Goal: Task Accomplishment & Management: Use online tool/utility

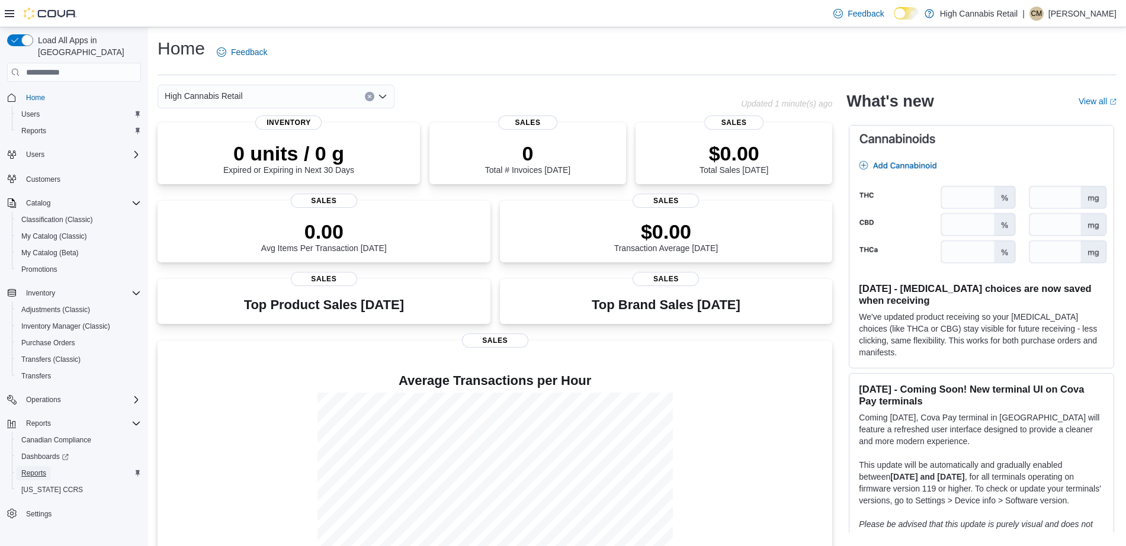
click at [36, 469] on span "Reports" at bounding box center [33, 473] width 25 height 9
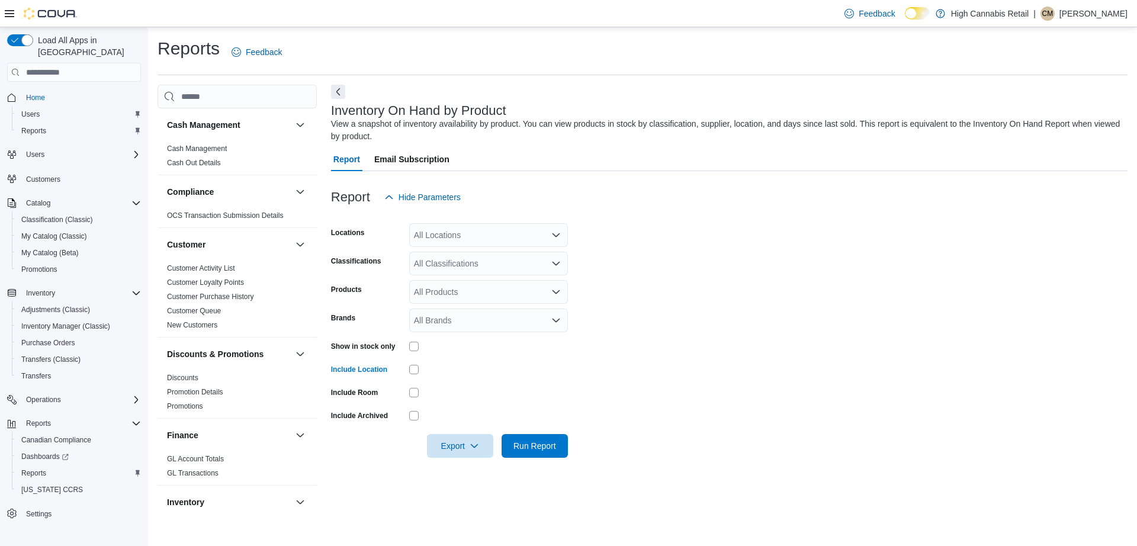
click at [515, 232] on div "All Locations" at bounding box center [488, 235] width 159 height 24
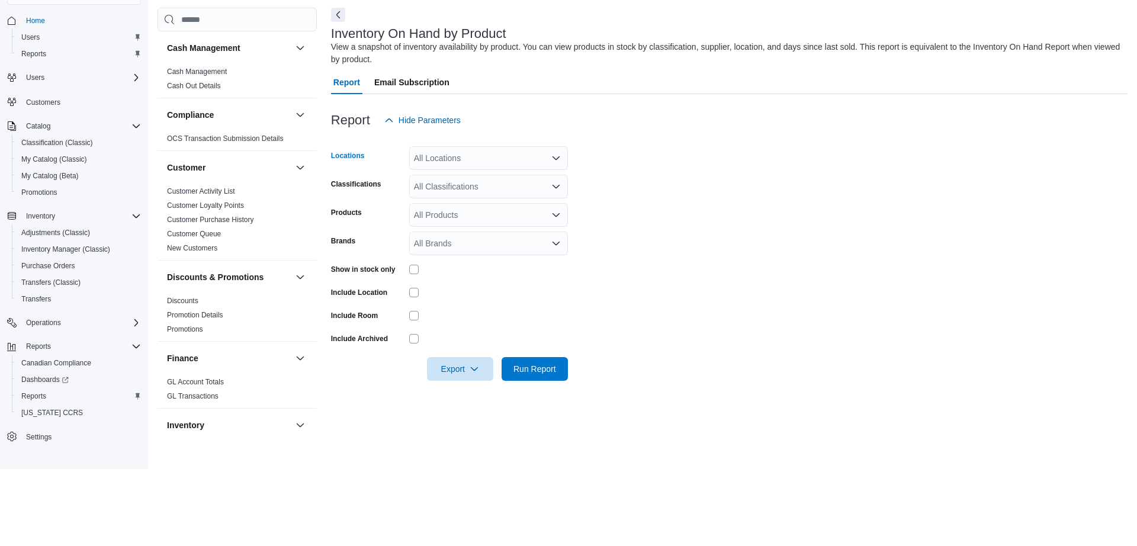
click at [540, 246] on div "All Locations Combo box. Selected. Combo box input. All Locations. Type some te…" at bounding box center [488, 235] width 159 height 24
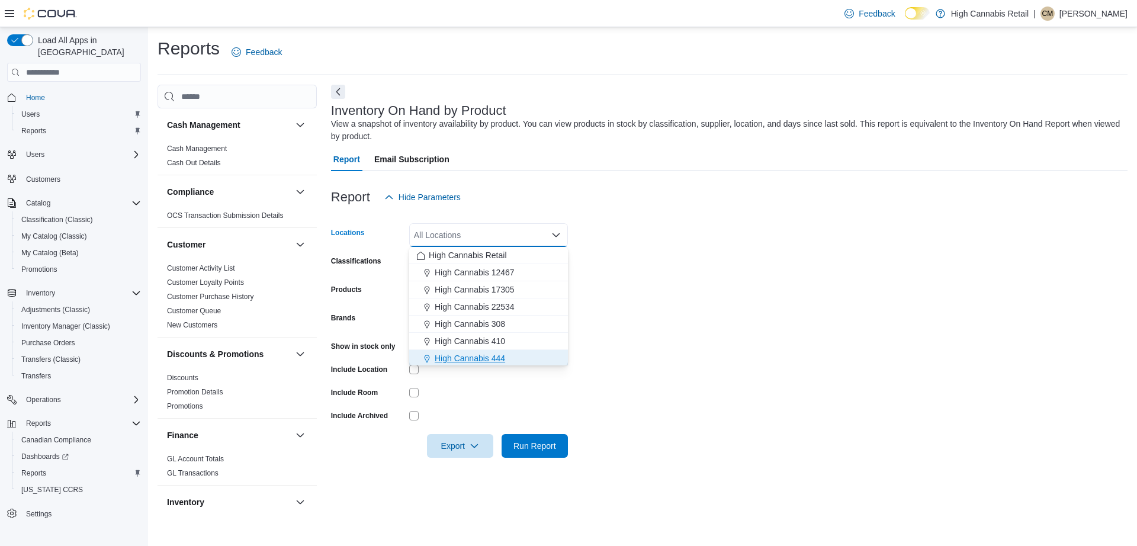
click at [494, 359] on span "High Cannabis 444" at bounding box center [470, 358] width 70 height 12
click at [791, 248] on form "Locations High Cannabis 444 Combo box. Selected. High Cannabis 444. Press Backs…" at bounding box center [729, 333] width 797 height 249
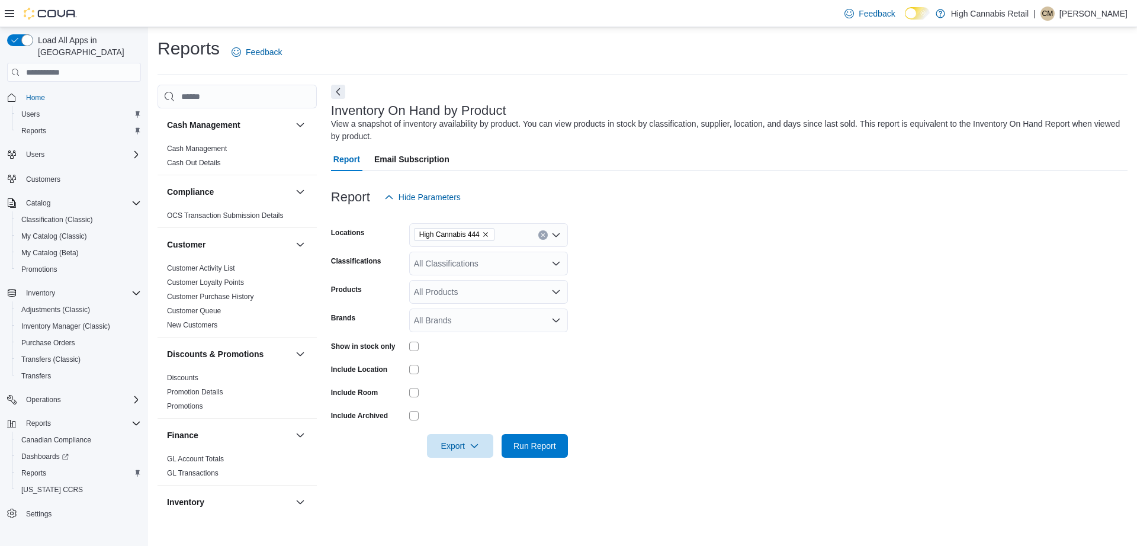
click at [518, 271] on div "All Classifications" at bounding box center [488, 264] width 159 height 24
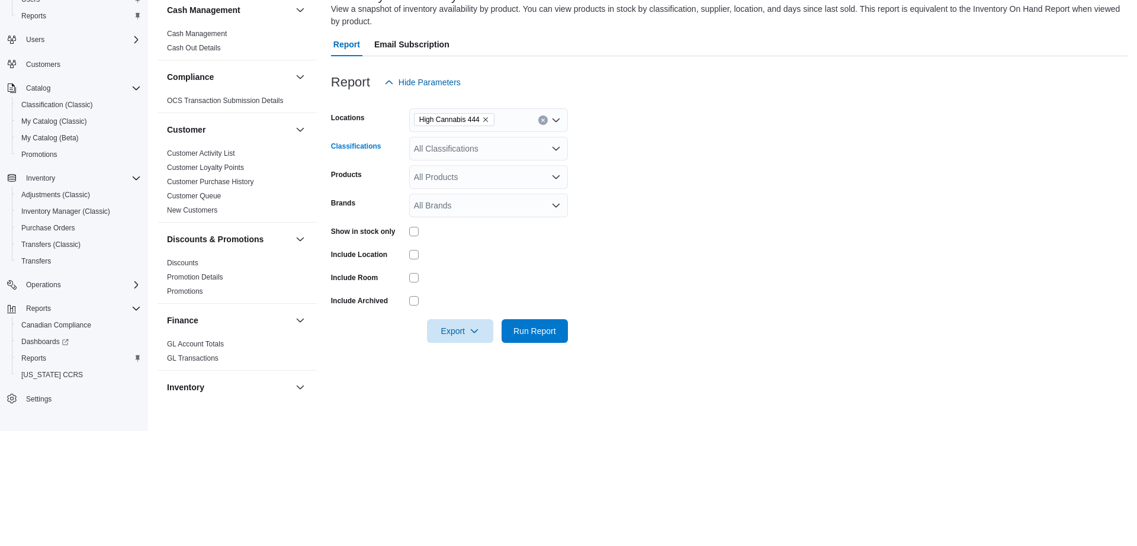
click at [522, 274] on div "All Classifications Combo box. Selected. Combo box input. All Classifications. …" at bounding box center [488, 264] width 159 height 24
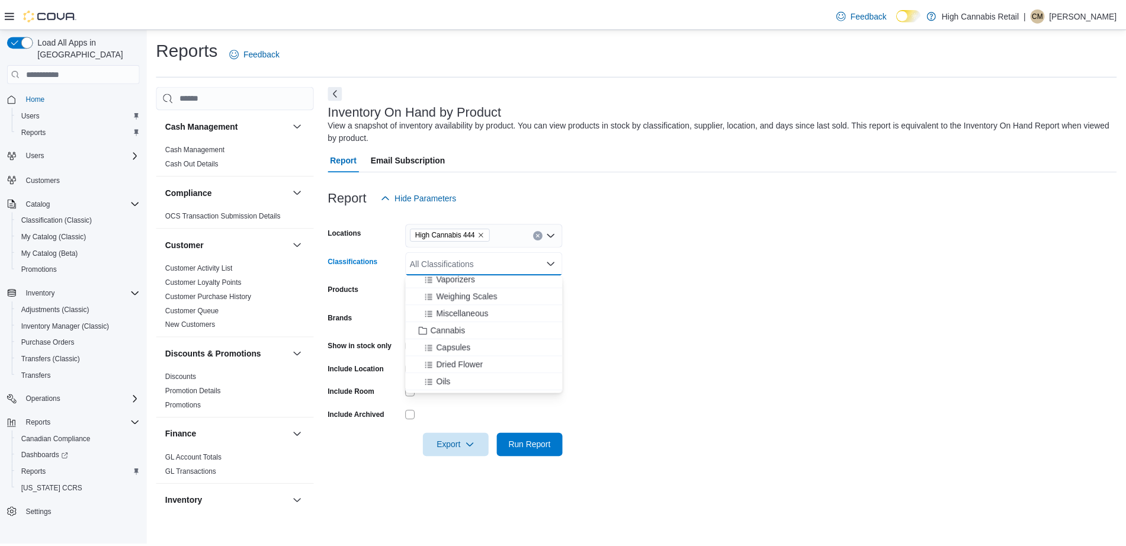
scroll to position [194, 0]
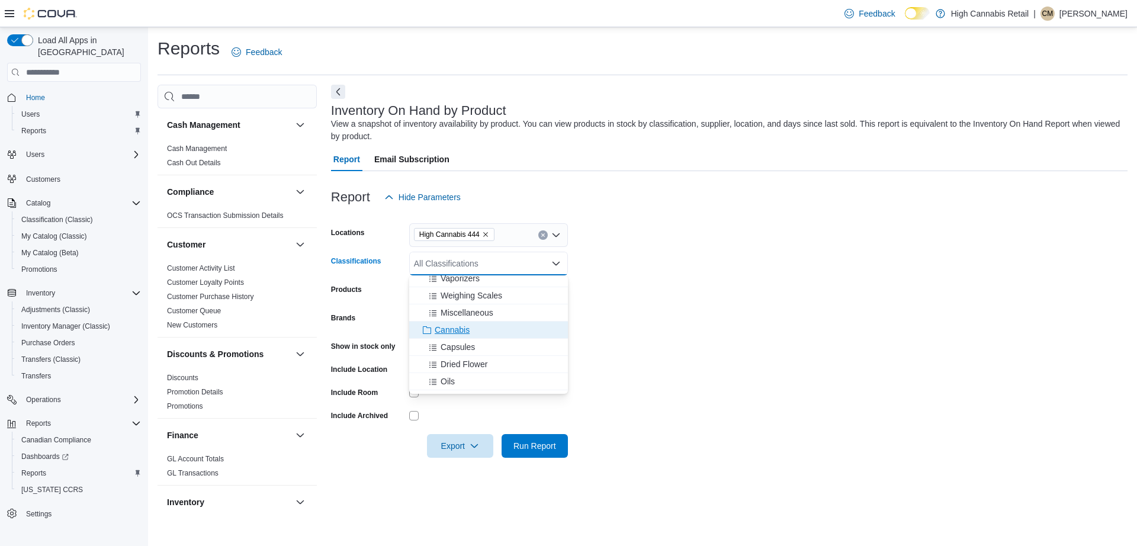
click at [477, 331] on div "Cannabis" at bounding box center [488, 330] width 145 height 12
click at [735, 261] on form "Locations High Cannabis 444 Classifications Cannabis Combo box. Selected. Canna…" at bounding box center [729, 333] width 797 height 249
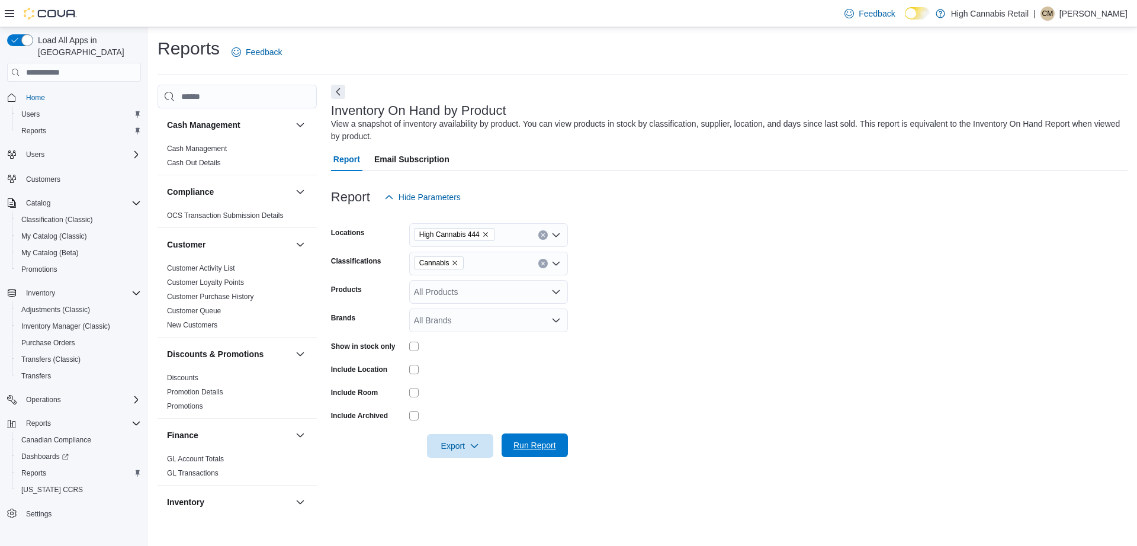
click at [534, 454] on span "Run Report" at bounding box center [535, 446] width 52 height 24
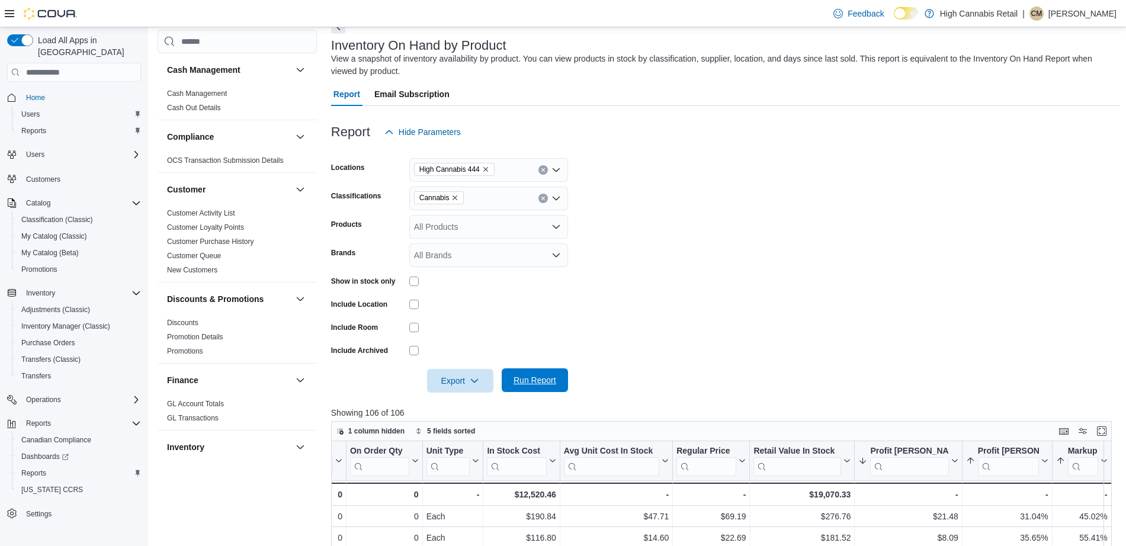
scroll to position [65, 0]
click at [486, 170] on icon "Remove High Cannabis 444 from selection in this group" at bounding box center [485, 169] width 7 height 7
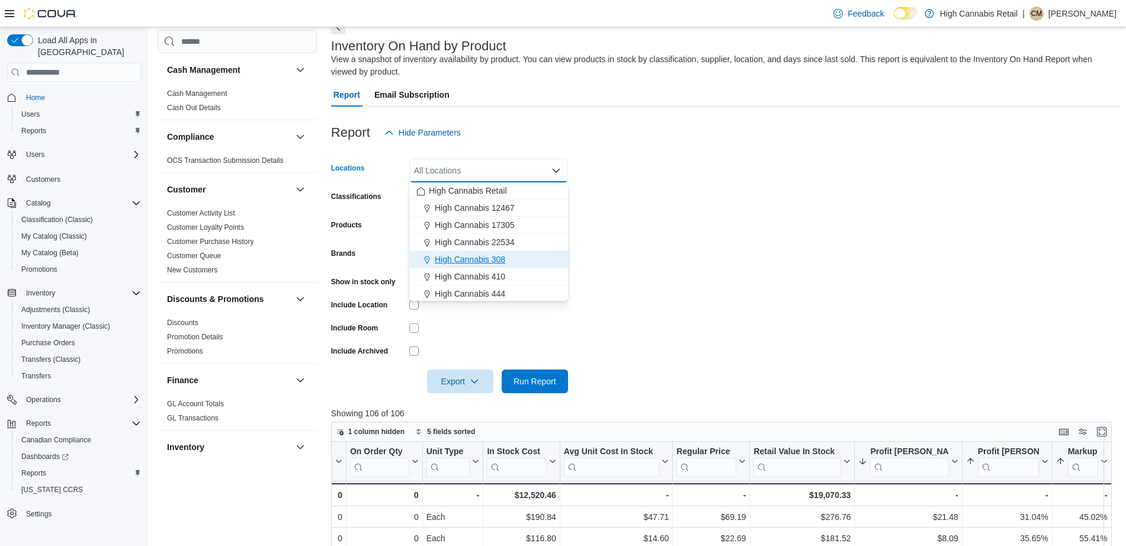
click at [514, 264] on div "High Cannabis 308" at bounding box center [488, 259] width 145 height 12
click at [714, 223] on form "Locations High Cannabis 308 Combo box. Selected. High Cannabis 308. Press Backs…" at bounding box center [725, 269] width 789 height 249
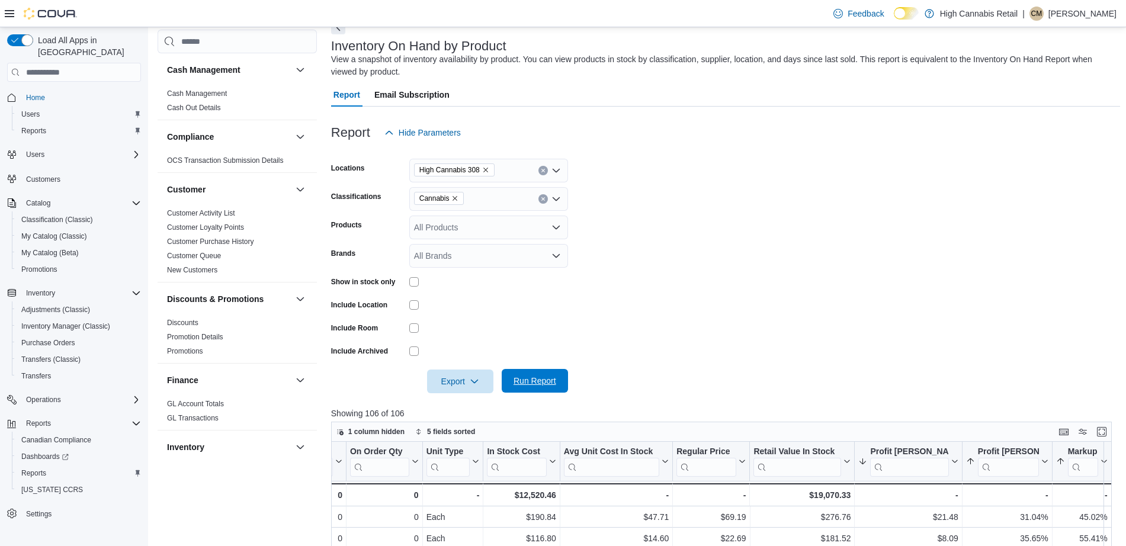
click at [546, 388] on span "Run Report" at bounding box center [535, 381] width 52 height 24
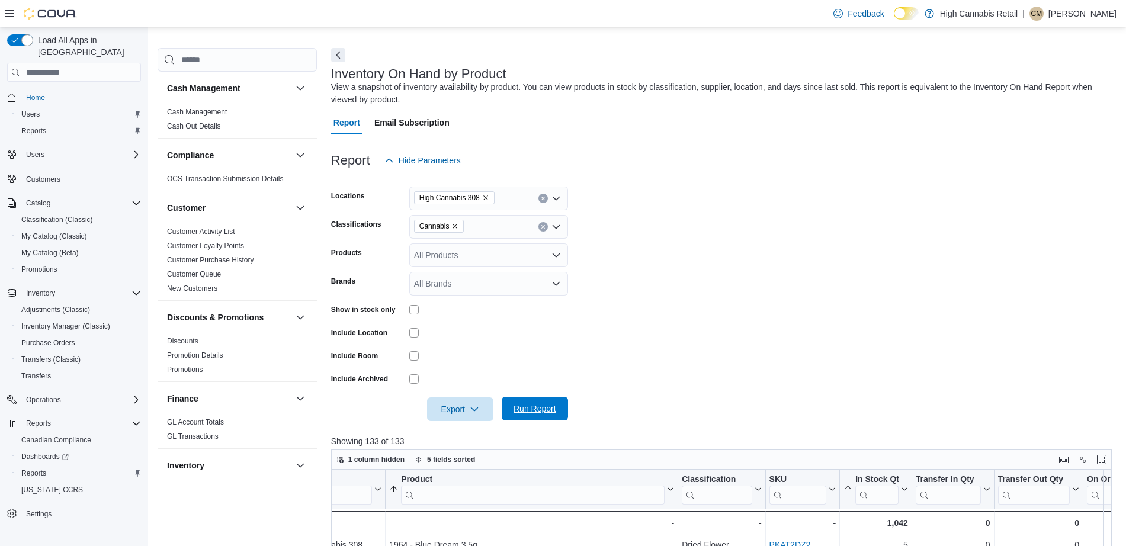
scroll to position [31, 0]
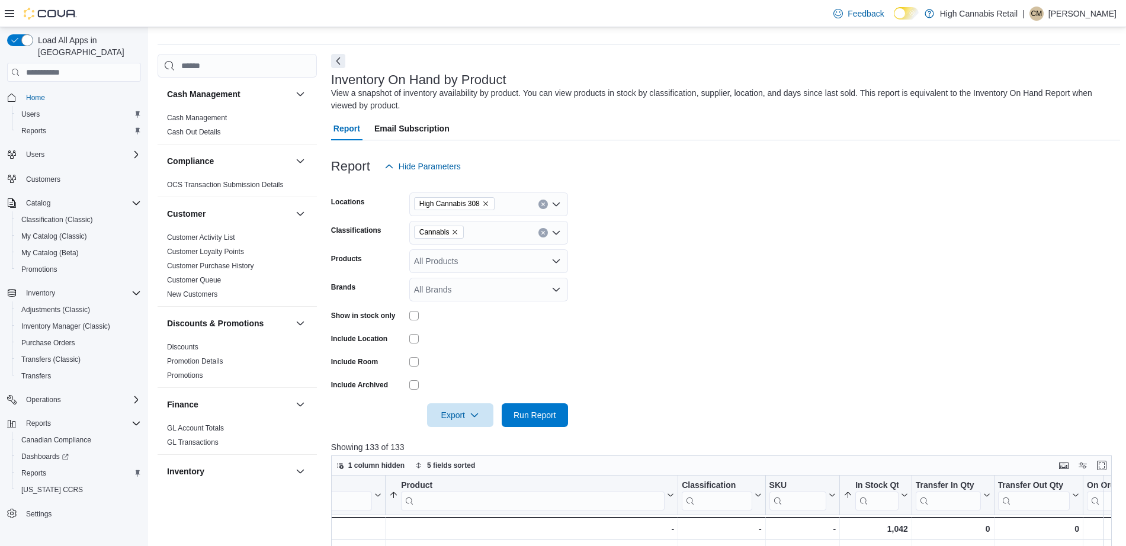
click at [485, 204] on icon "Remove High Cannabis 308 from selection in this group" at bounding box center [485, 203] width 7 height 7
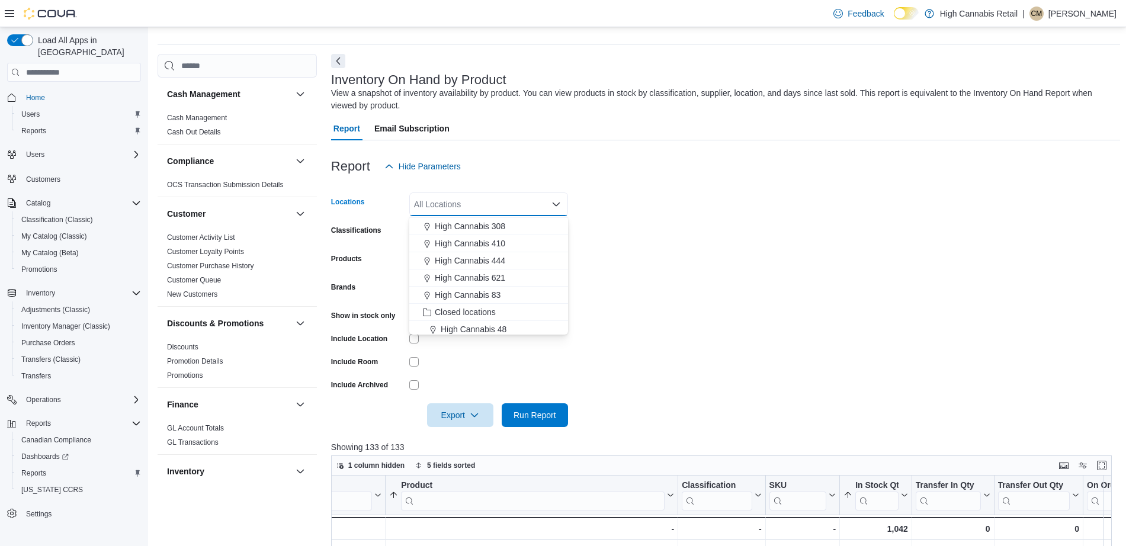
scroll to position [70, 0]
click at [530, 297] on button "High Cannabis 83" at bounding box center [488, 291] width 159 height 17
click at [727, 232] on form "Locations High Cannabis 83 Combo box. Selected. High Cannabis 83. Press Backspa…" at bounding box center [725, 302] width 789 height 249
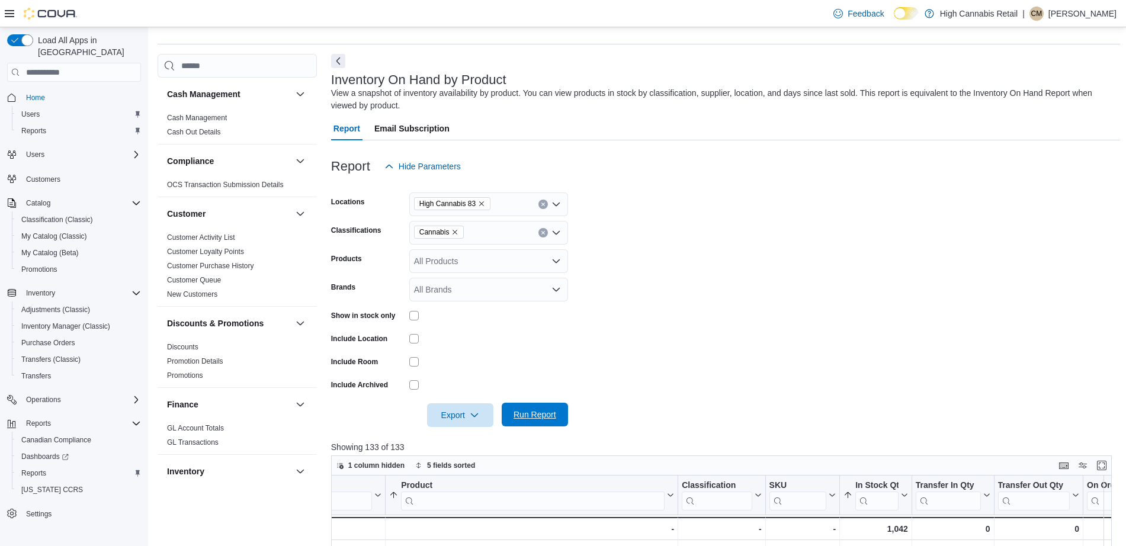
click at [534, 414] on span "Run Report" at bounding box center [535, 415] width 43 height 12
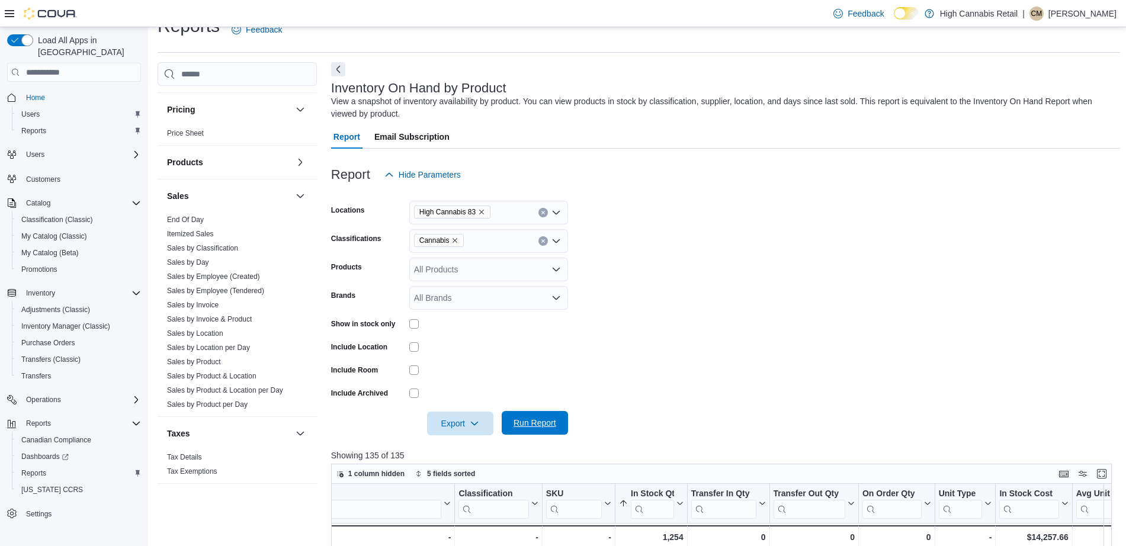
scroll to position [24, 0]
click at [222, 346] on link "Sales by Location per Day" at bounding box center [208, 346] width 83 height 8
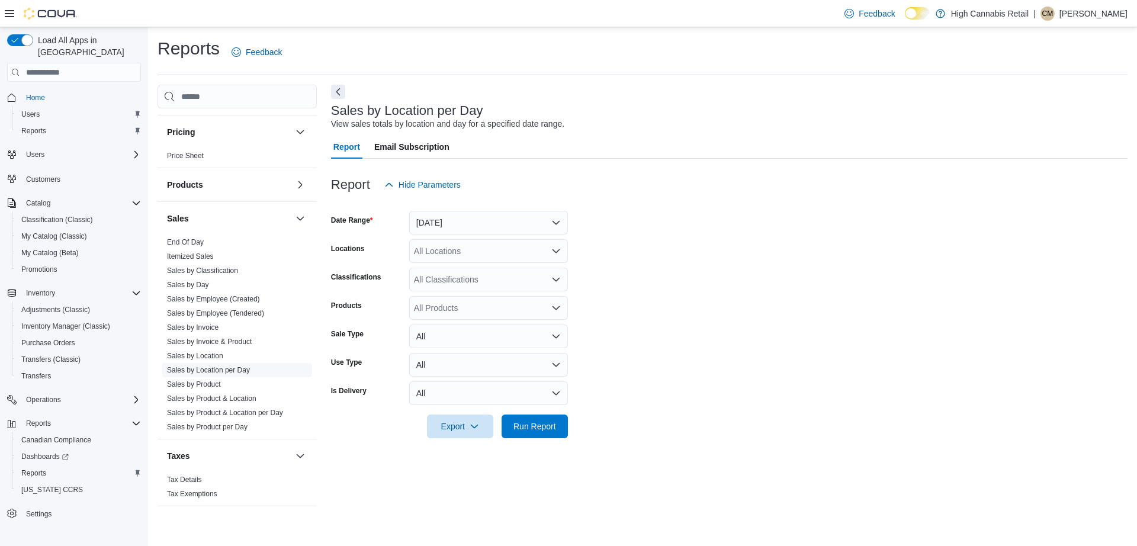
click at [208, 370] on link "Sales by Location per Day" at bounding box center [208, 370] width 83 height 8
click at [219, 356] on link "Sales by Location" at bounding box center [195, 356] width 56 height 8
click at [495, 223] on button "Yesterday" at bounding box center [488, 223] width 159 height 24
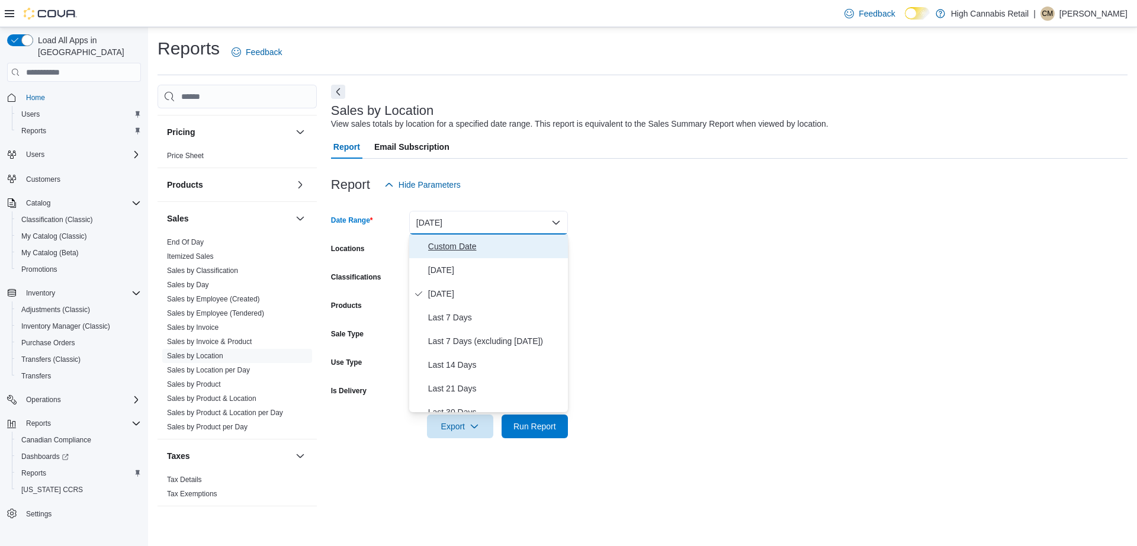
click at [492, 248] on span "Custom Date" at bounding box center [495, 246] width 135 height 14
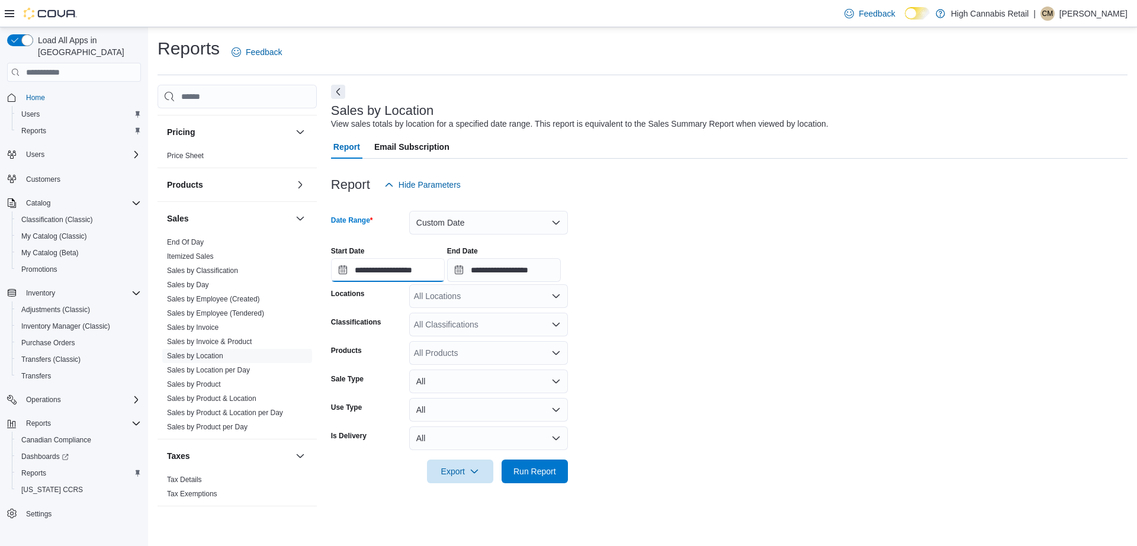
click at [438, 269] on input "**********" at bounding box center [388, 270] width 114 height 24
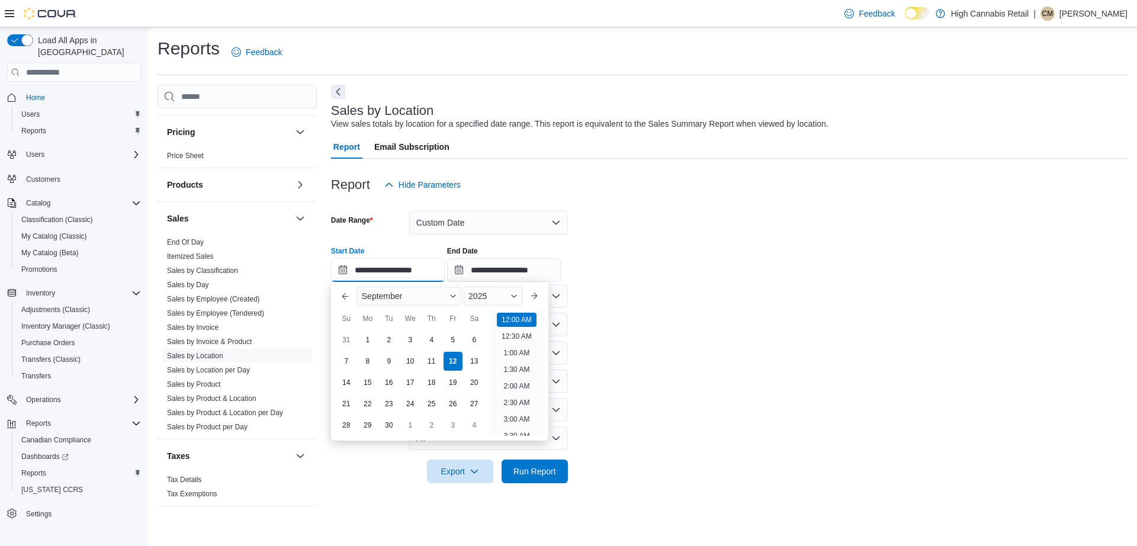
scroll to position [37, 0]
click at [453, 340] on div "5" at bounding box center [452, 339] width 21 height 21
type input "**********"
click at [710, 268] on div "**********" at bounding box center [729, 259] width 797 height 45
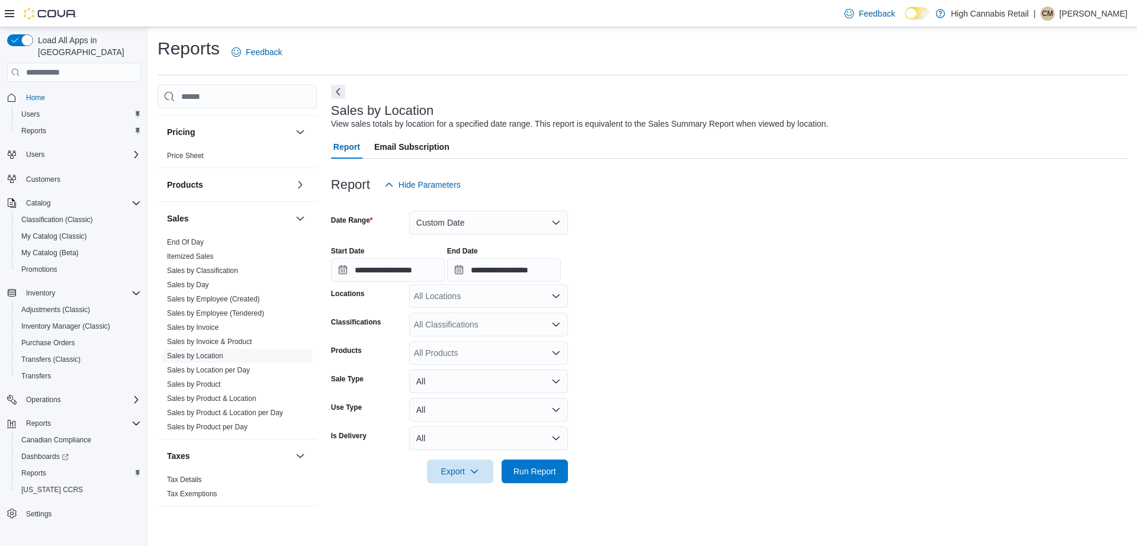
click at [507, 300] on div "All Locations" at bounding box center [488, 296] width 159 height 24
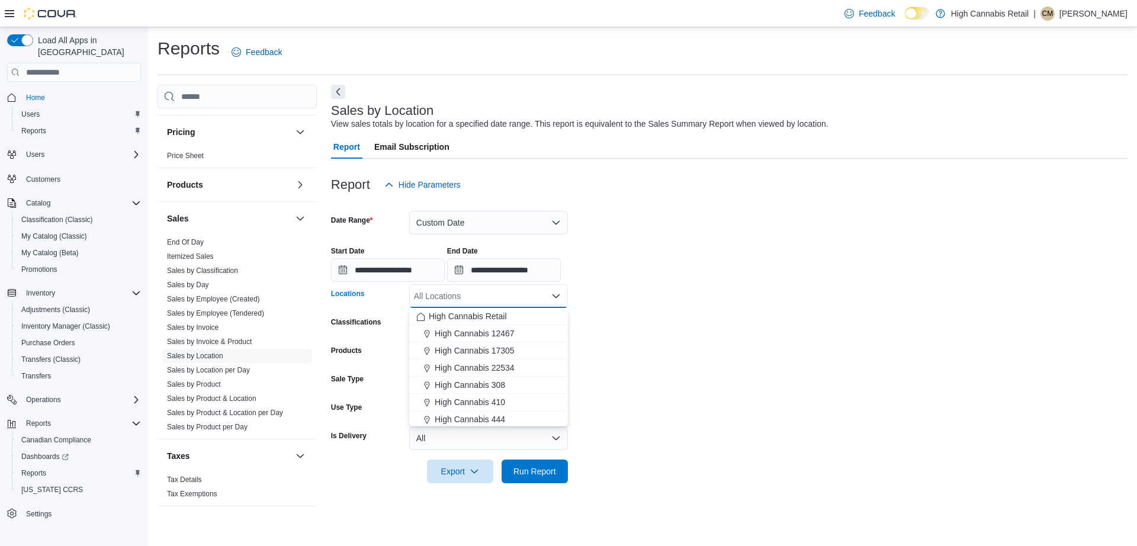
click at [778, 228] on form "**********" at bounding box center [729, 340] width 797 height 287
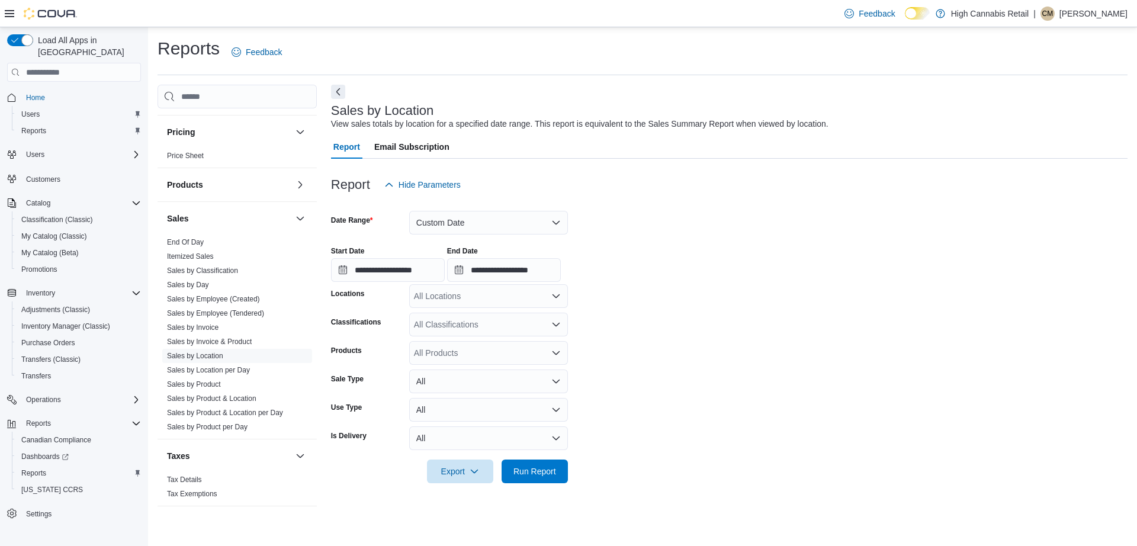
click at [518, 325] on div "All Classifications" at bounding box center [488, 325] width 159 height 24
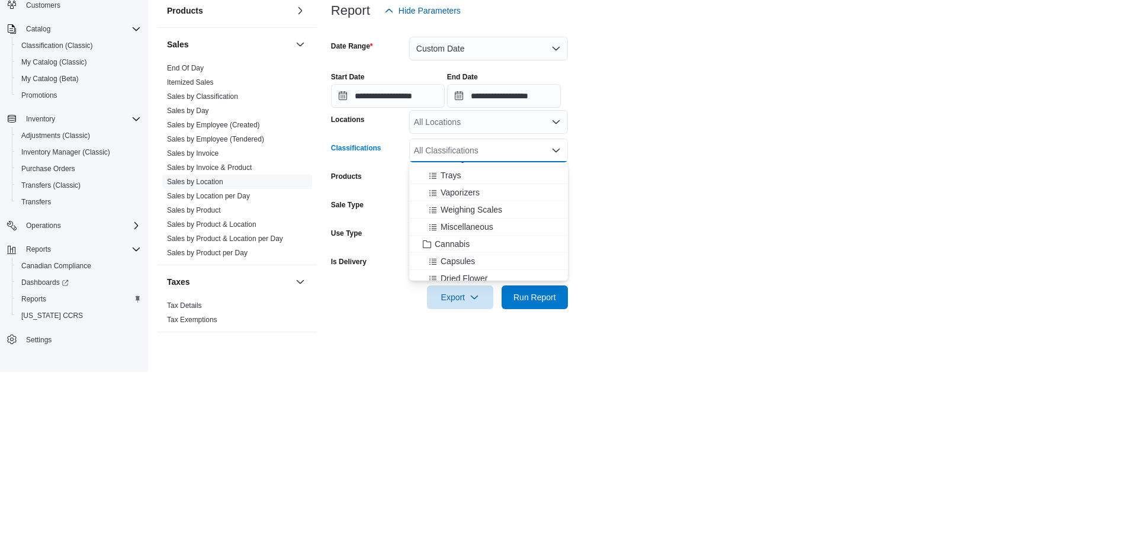
scroll to position [172, 0]
click at [467, 415] on span "Cannabis" at bounding box center [452, 413] width 35 height 12
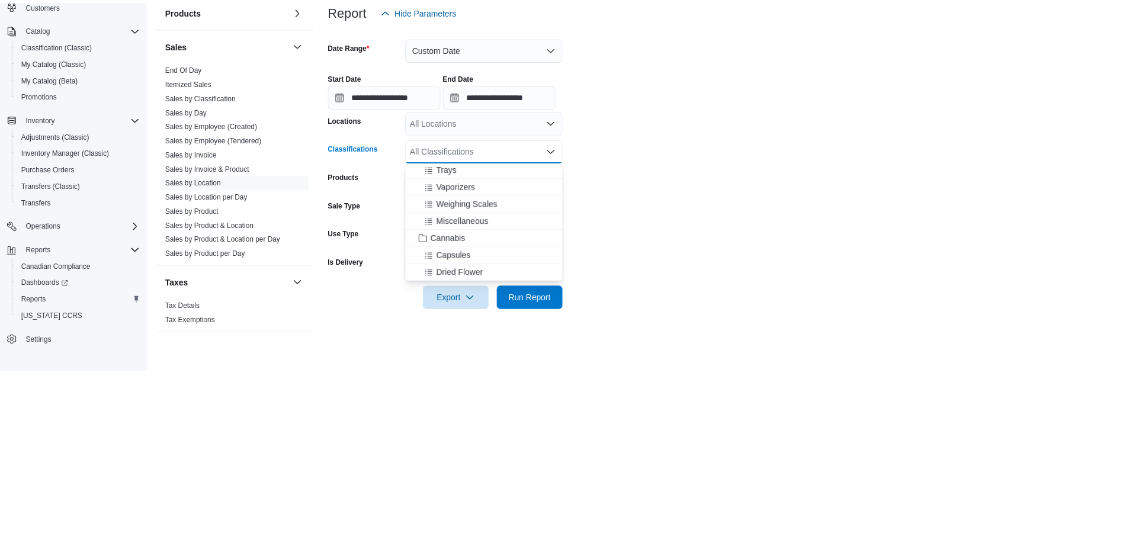
scroll to position [206, 0]
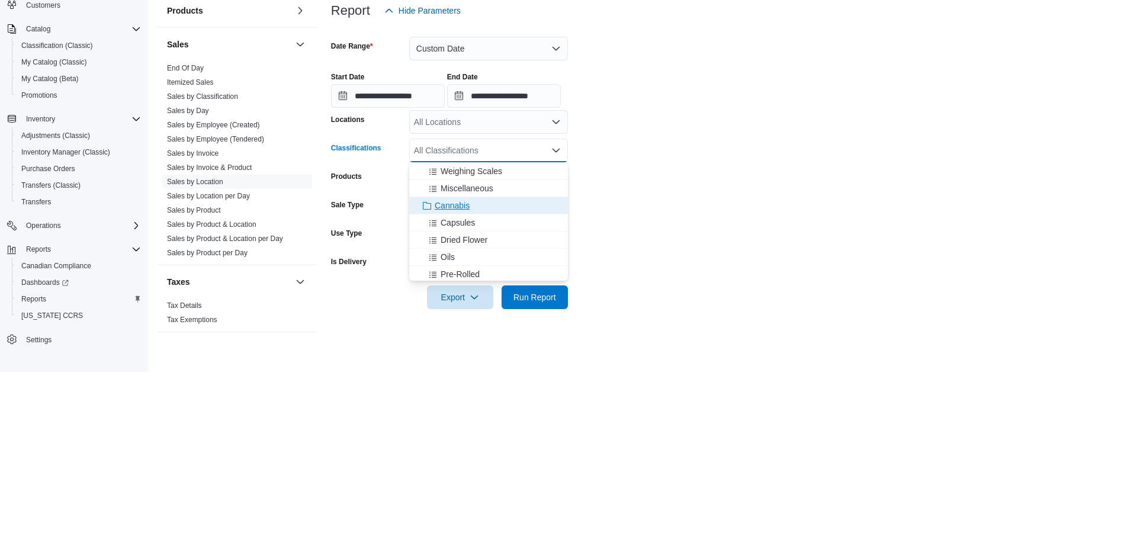
click at [484, 380] on div "Cannabis" at bounding box center [488, 380] width 145 height 12
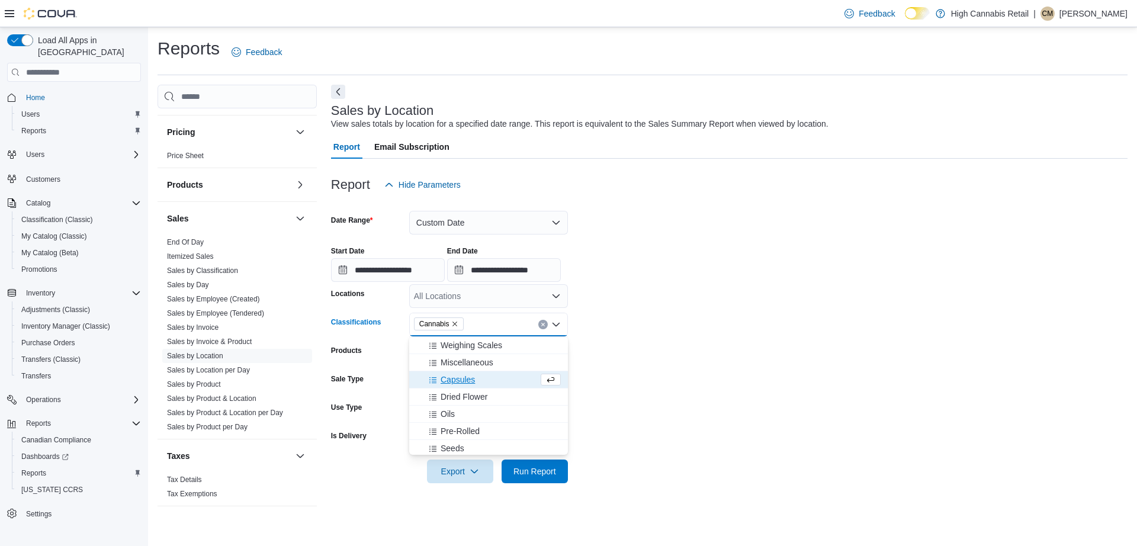
click at [796, 285] on form "**********" at bounding box center [729, 340] width 797 height 287
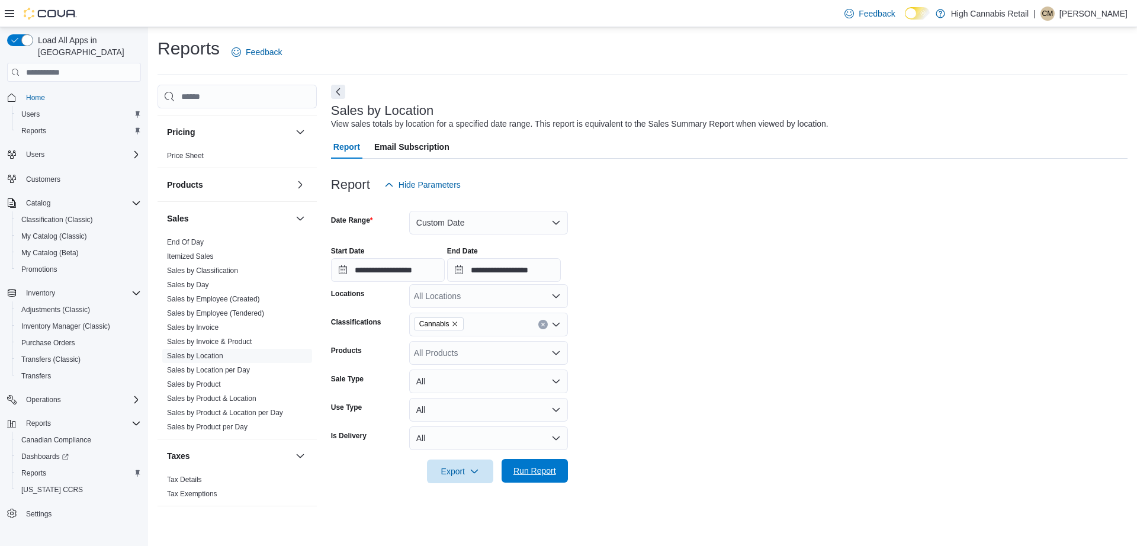
click at [546, 472] on span "Run Report" at bounding box center [535, 471] width 43 height 12
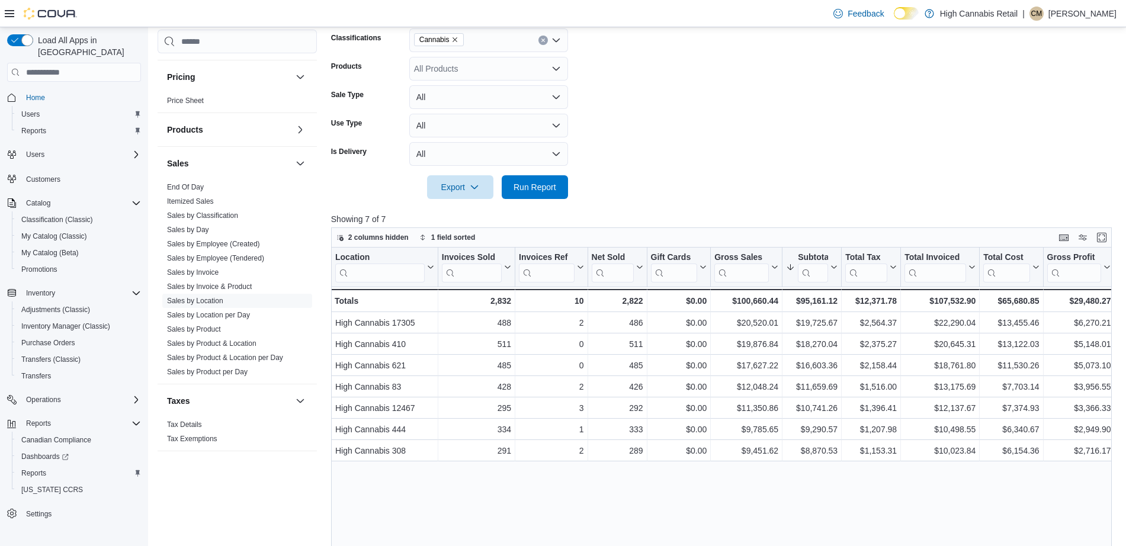
scroll to position [286, 0]
